Goal: Find specific page/section: Find specific page/section

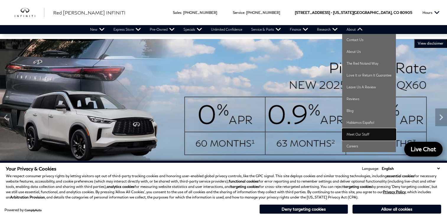
click at [359, 135] on link "Meet Our Staff" at bounding box center [369, 134] width 54 height 12
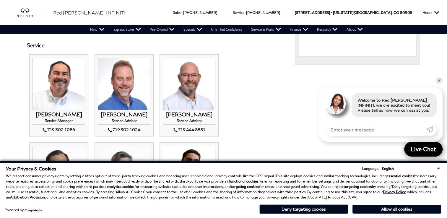
scroll to position [384, 0]
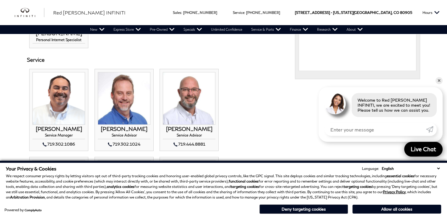
click at [58, 101] on img at bounding box center [58, 98] width 53 height 53
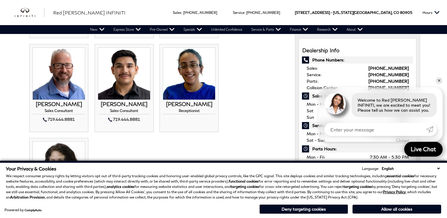
scroll to position [207, 0]
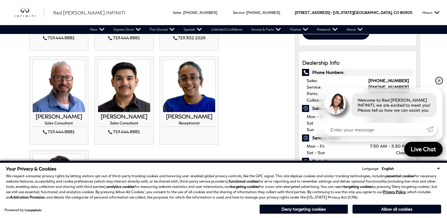
click at [441, 82] on link "✕" at bounding box center [438, 80] width 7 height 7
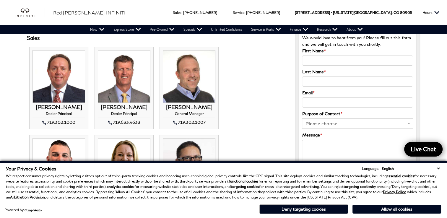
scroll to position [0, 0]
